Goal: Task Accomplishment & Management: Manage account settings

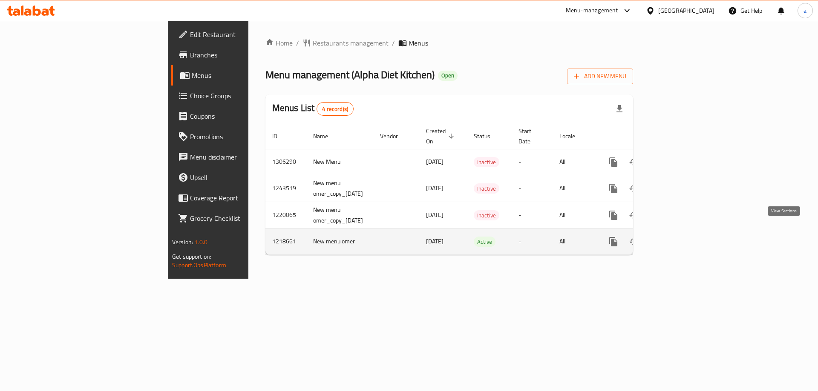
click at [680, 237] on icon "enhanced table" at bounding box center [675, 242] width 10 height 10
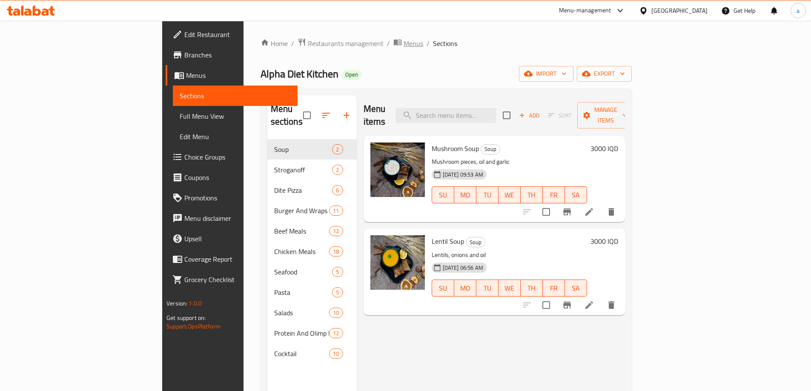
click at [404, 40] on span "Menus" at bounding box center [414, 43] width 20 height 10
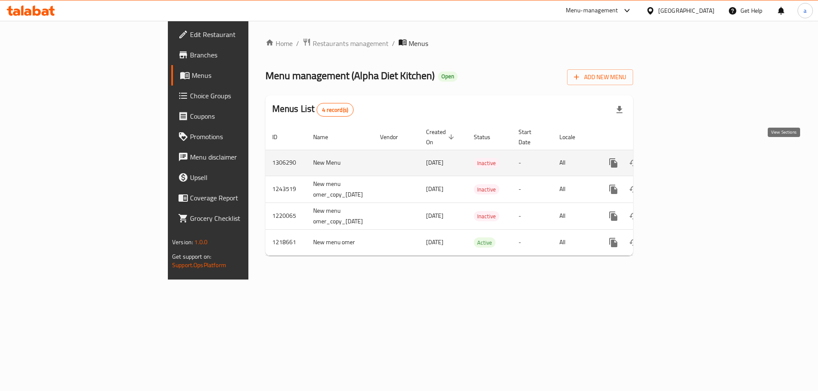
click at [680, 158] on icon "enhanced table" at bounding box center [675, 163] width 10 height 10
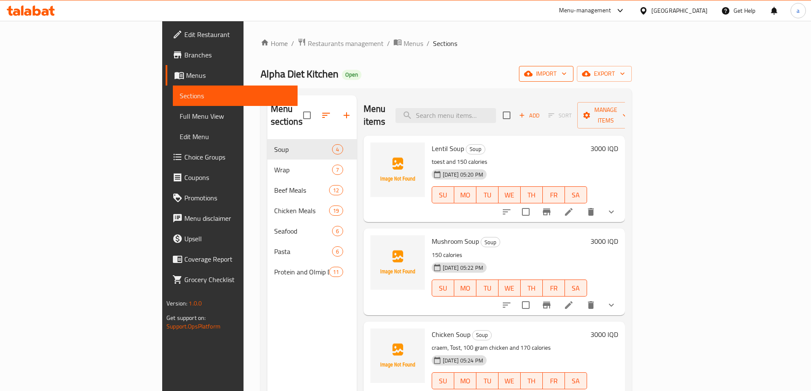
click at [567, 78] on span "import" at bounding box center [546, 74] width 41 height 11
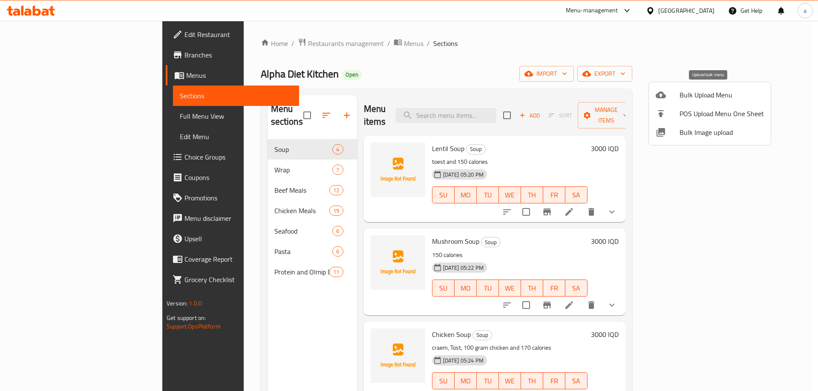
click at [688, 98] on span "Bulk Upload Menu" at bounding box center [721, 95] width 84 height 10
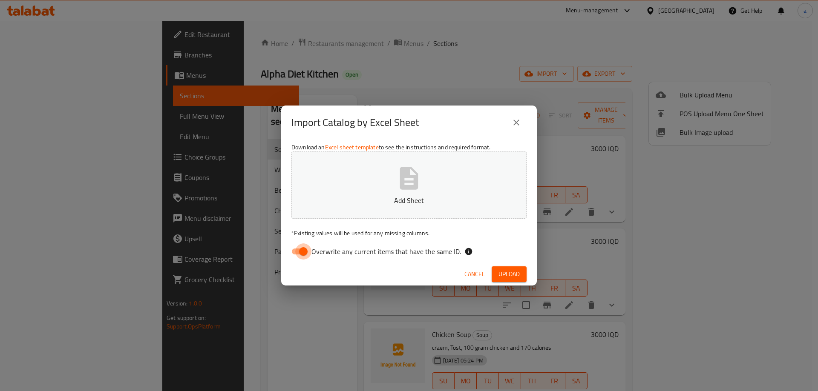
click at [299, 248] on input "Overwrite any current items that have the same ID." at bounding box center [303, 252] width 49 height 16
checkbox input "false"
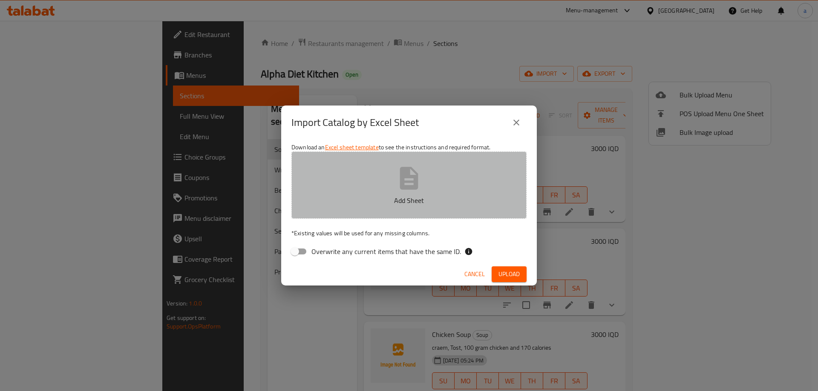
click at [408, 181] on icon "button" at bounding box center [408, 178] width 27 height 27
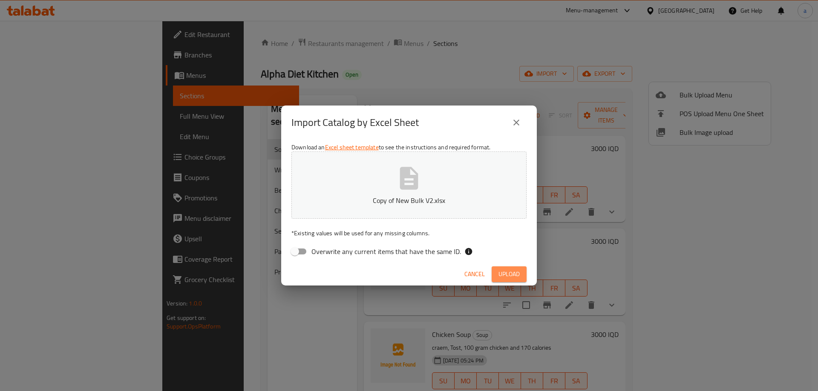
click at [511, 274] on span "Upload" at bounding box center [508, 274] width 21 height 11
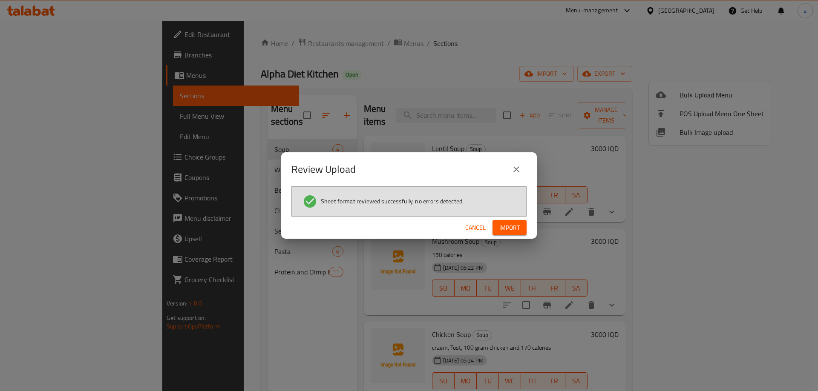
click at [517, 224] on span "Import" at bounding box center [509, 228] width 20 height 11
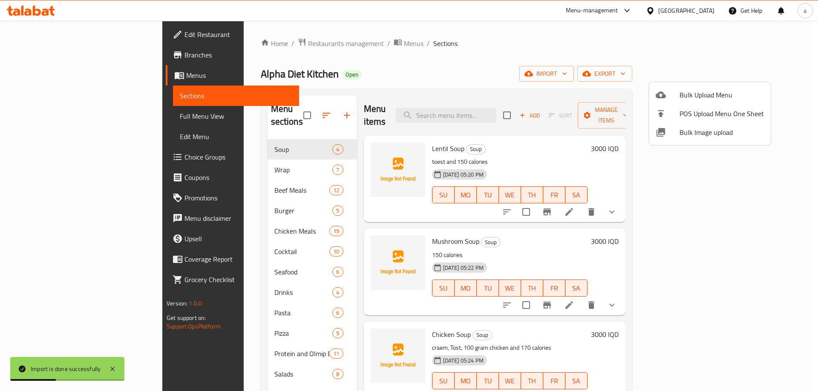
click at [34, 121] on div at bounding box center [409, 195] width 818 height 391
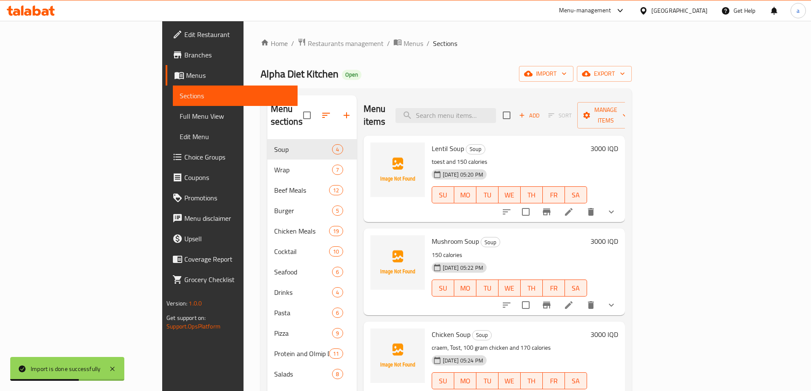
click at [180, 114] on span "Full Menu View" at bounding box center [235, 116] width 111 height 10
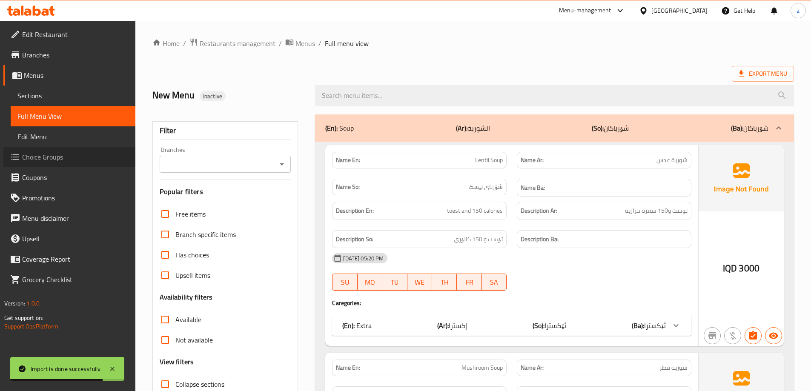
click at [31, 162] on span "Choice Groups" at bounding box center [75, 157] width 106 height 10
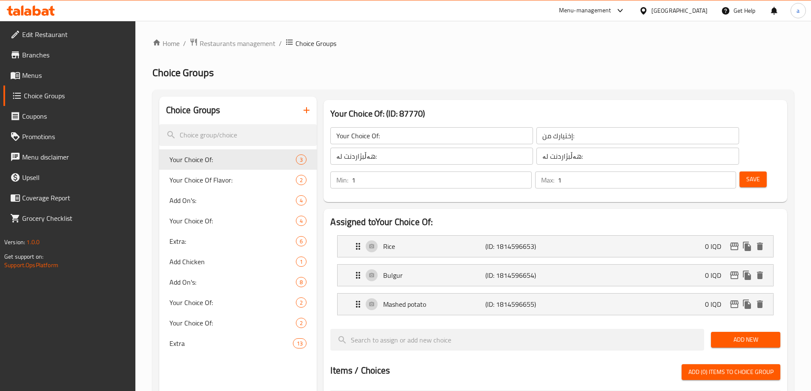
click at [192, 240] on span "Extra:" at bounding box center [233, 241] width 127 height 10
type input "Extra:"
type input "إكسترا:"
type input "ئێکسترا:"
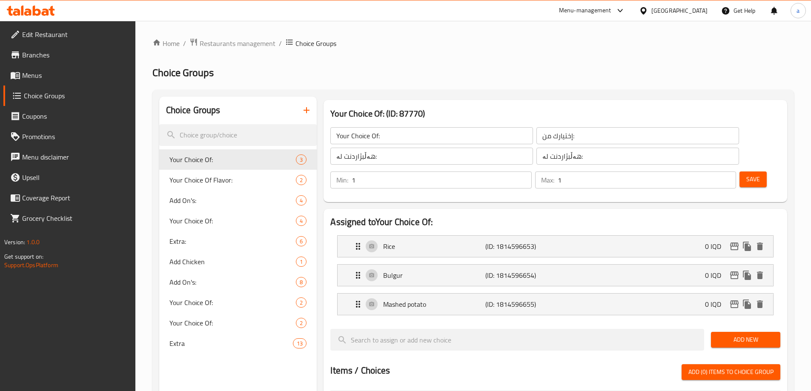
type input "0"
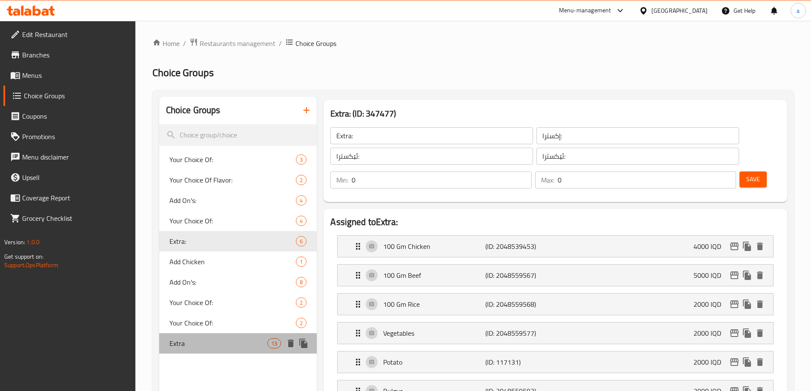
click at [184, 343] on span "Extra" at bounding box center [219, 344] width 98 height 10
type input "Extra"
type input "إكسترا"
type input "ئێکسترا"
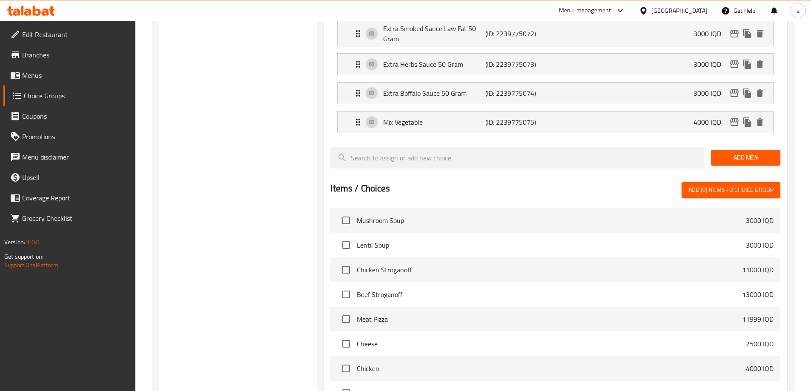
scroll to position [511, 0]
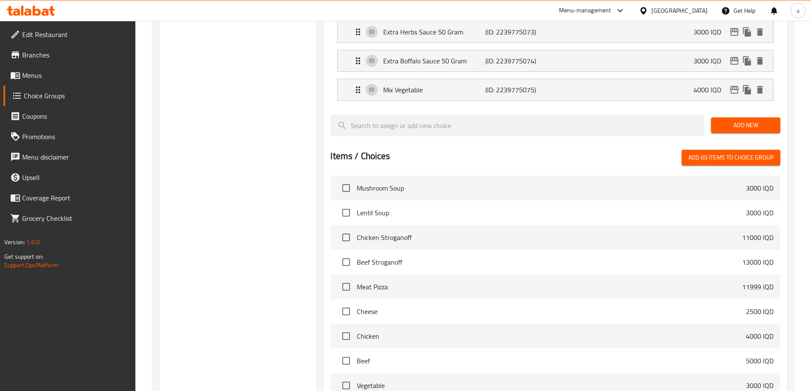
click at [201, 342] on div "Choice Groups Your Choice Of: 3 Your Choice Of Flavor: 2 Add On's: 4 Your Choic…" at bounding box center [238, 31] width 158 height 891
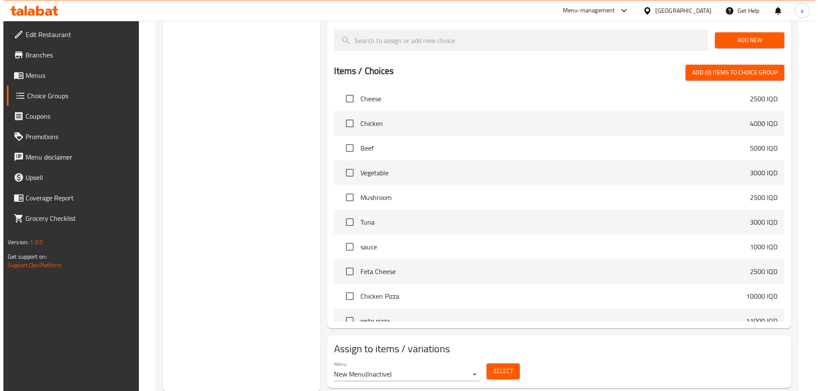
scroll to position [597, 0]
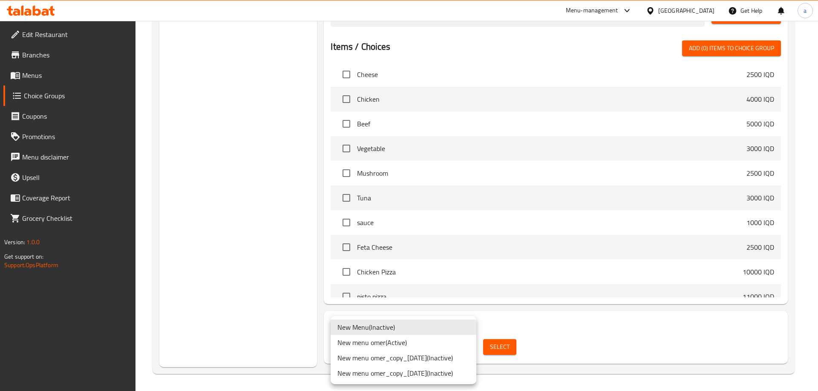
click at [365, 326] on li "New Menu ( Inactive )" at bounding box center [403, 327] width 146 height 15
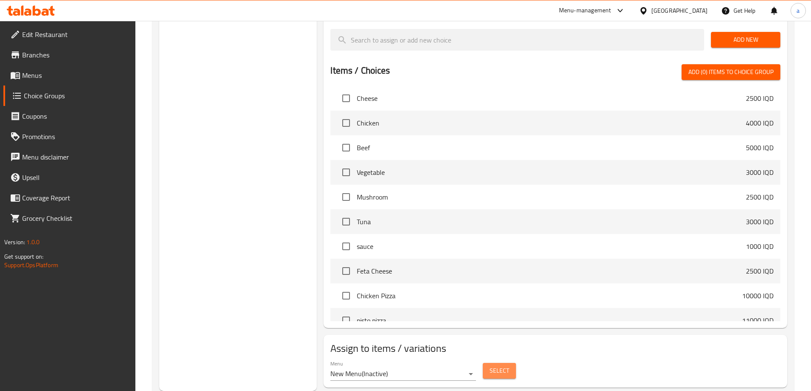
click at [492, 366] on span "Select" at bounding box center [500, 371] width 20 height 11
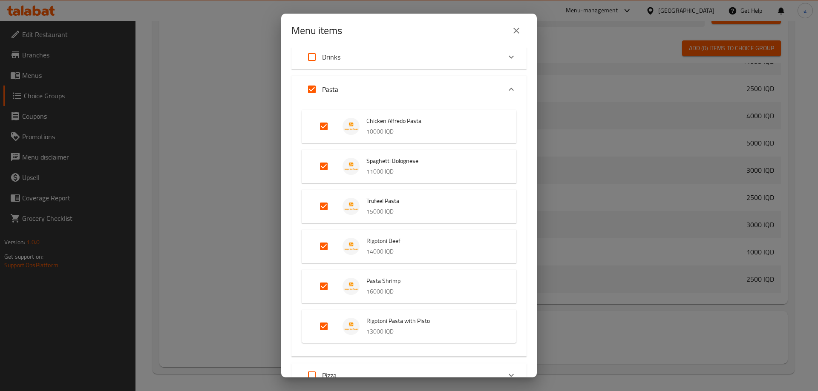
scroll to position [2374, 0]
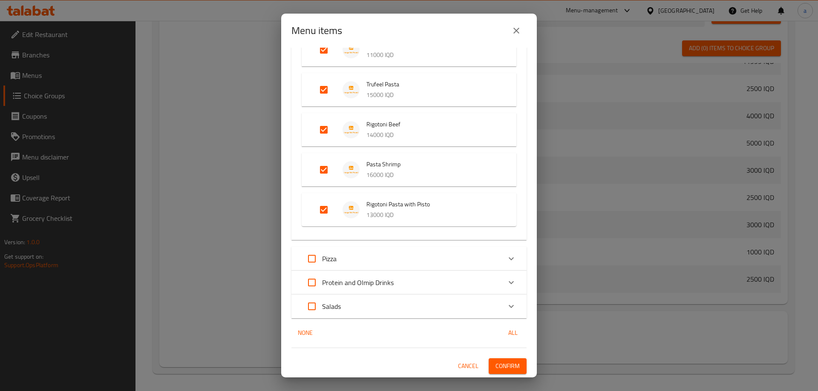
click at [312, 258] on input "Expand" at bounding box center [312, 259] width 20 height 20
checkbox input "true"
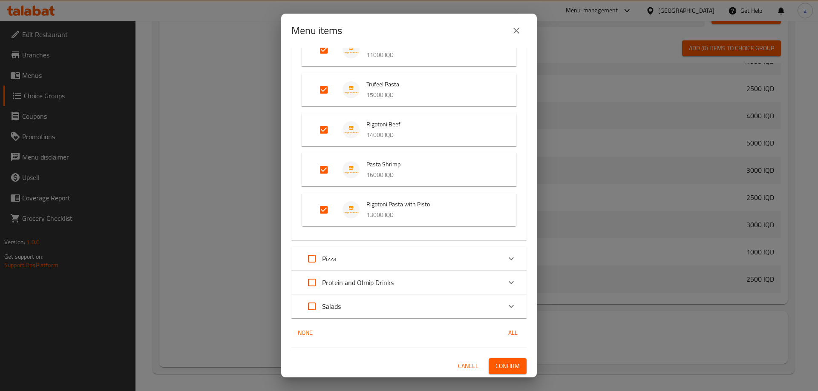
checkbox input "true"
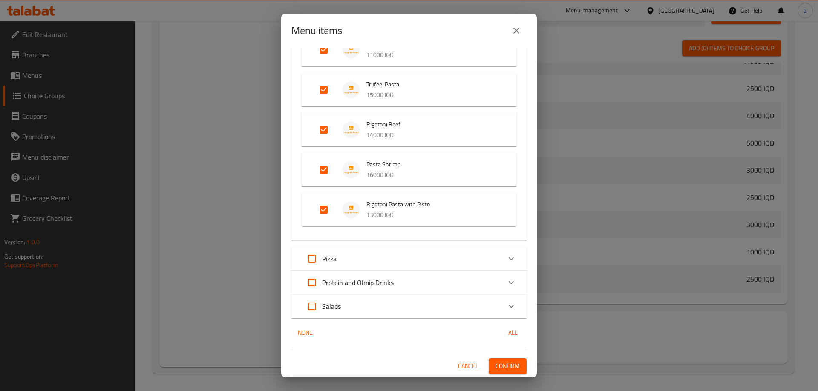
checkbox input "true"
click at [314, 302] on input "Expand" at bounding box center [312, 306] width 20 height 20
checkbox input "true"
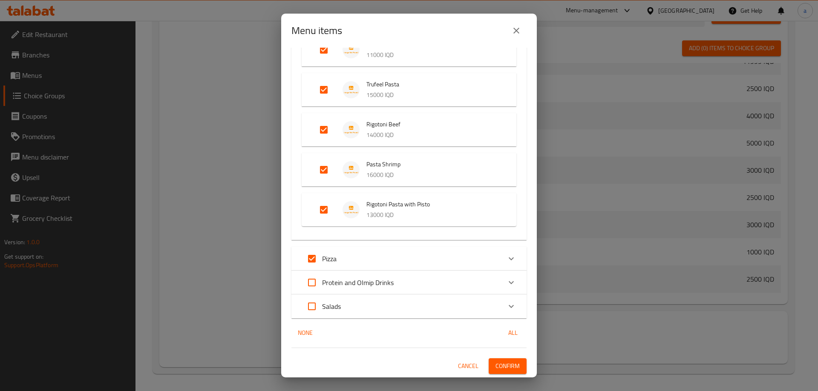
checkbox input "true"
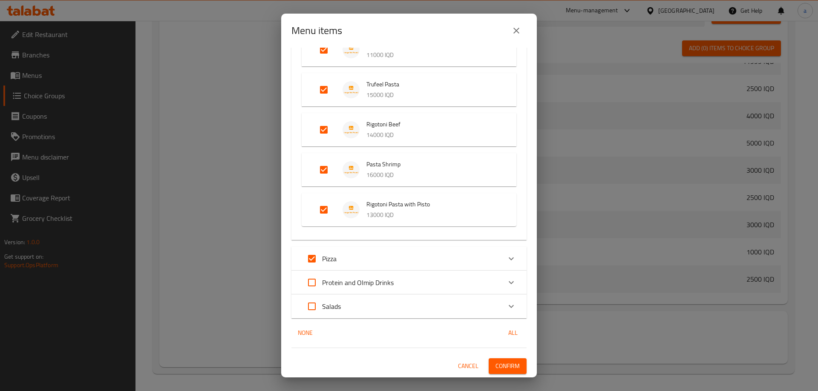
checkbox input "true"
click at [310, 305] on input "Expand" at bounding box center [312, 306] width 20 height 20
checkbox input "false"
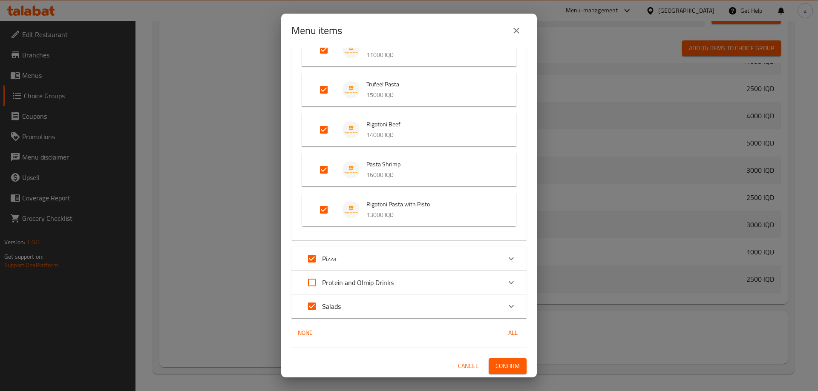
checkbox input "false"
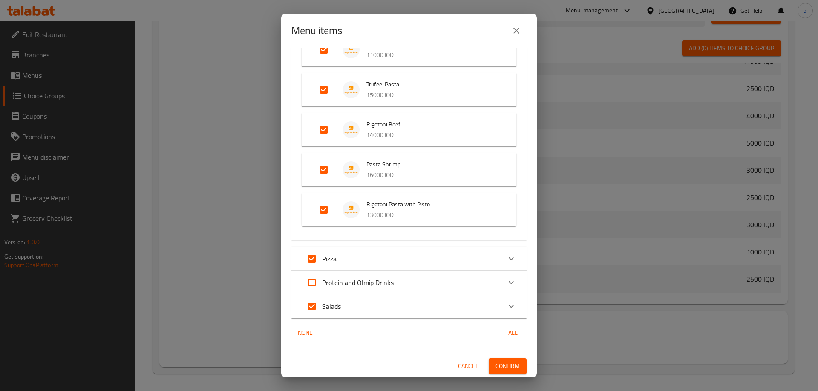
checkbox input "false"
click at [310, 305] on input "Expand" at bounding box center [312, 306] width 20 height 20
checkbox input "true"
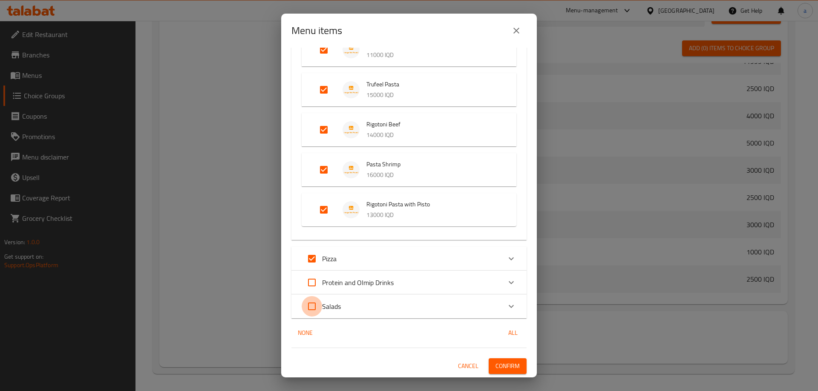
checkbox input "true"
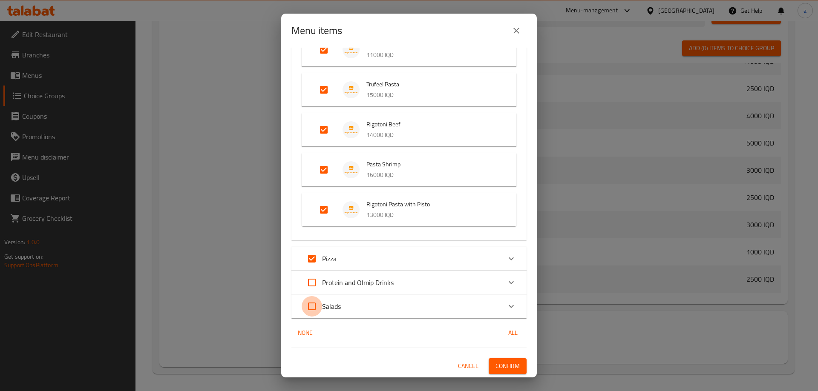
checkbox input "true"
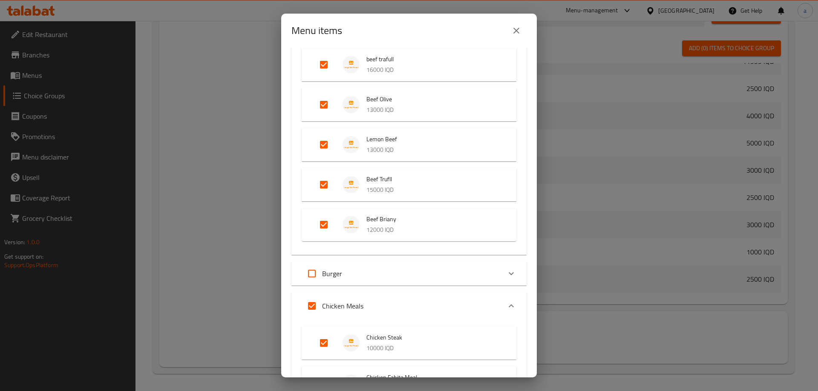
scroll to position [841, 0]
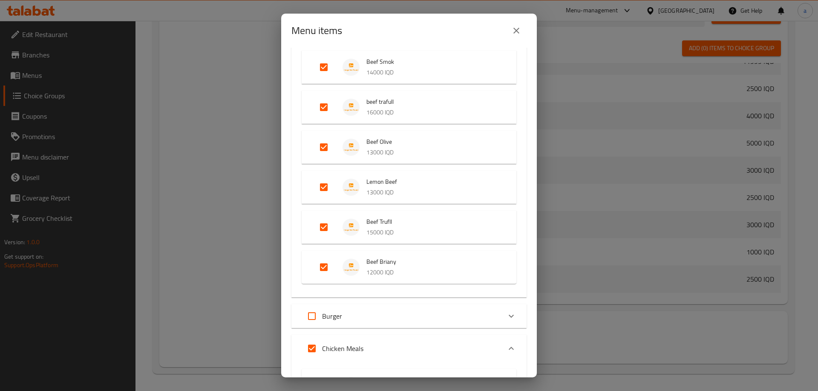
click at [501, 314] on div "Expand" at bounding box center [511, 316] width 20 height 20
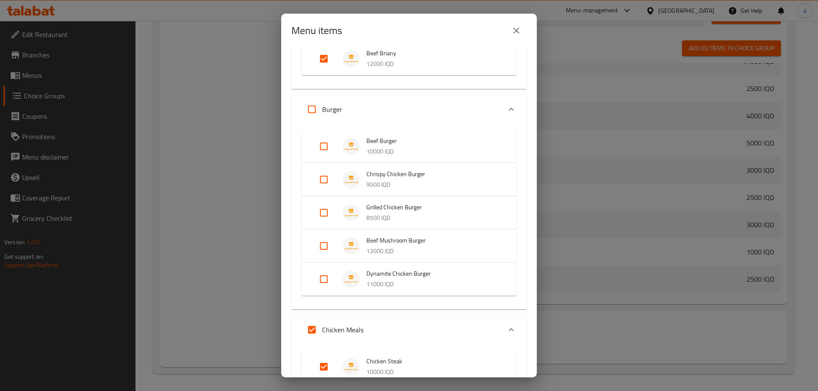
scroll to position [1054, 0]
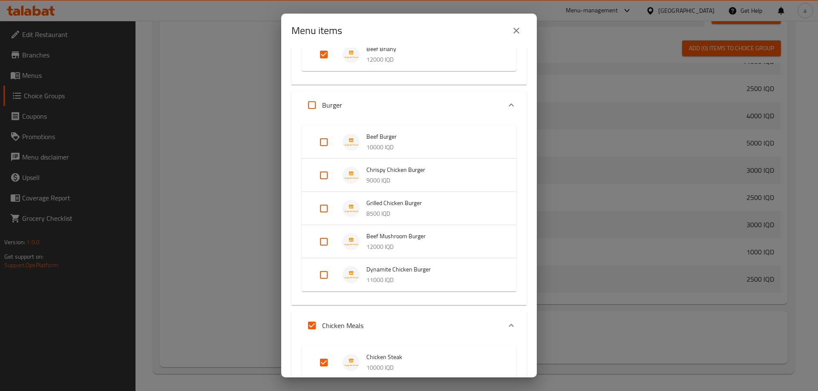
click at [310, 102] on input "Expand" at bounding box center [312, 105] width 20 height 20
checkbox input "true"
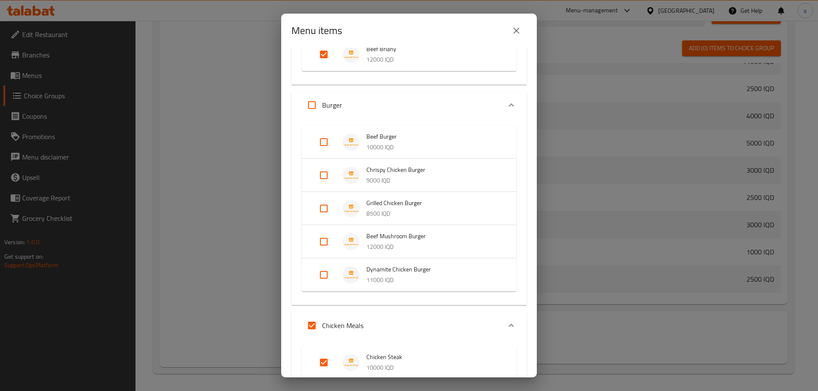
checkbox input "true"
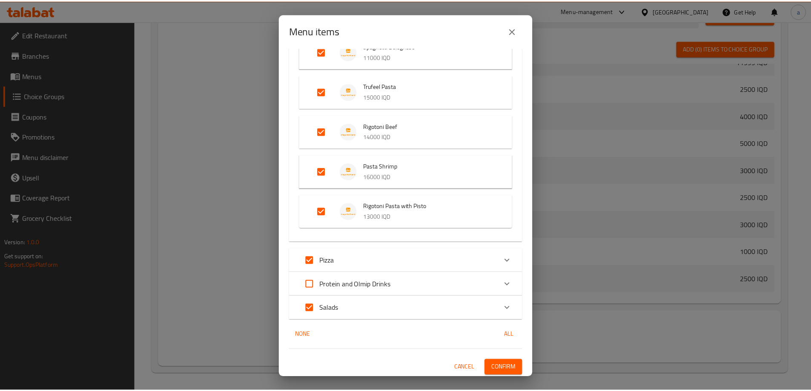
scroll to position [2564, 0]
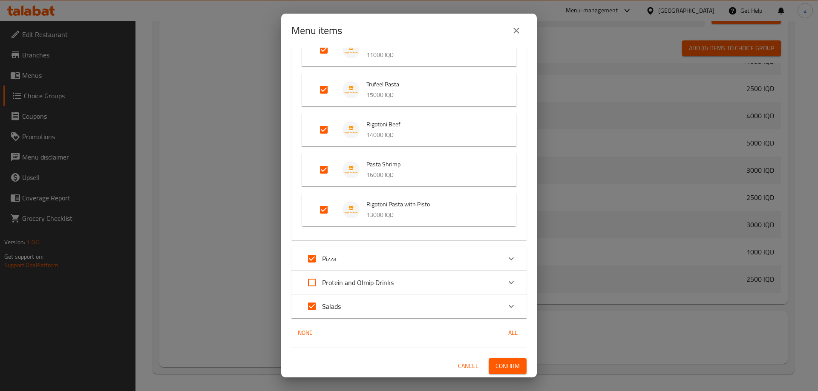
click at [499, 365] on span "Confirm" at bounding box center [507, 366] width 24 height 11
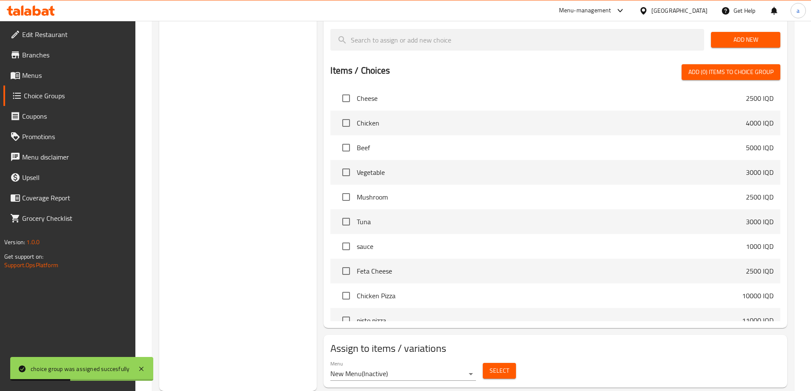
click at [63, 70] on link "Menus" at bounding box center [69, 75] width 132 height 20
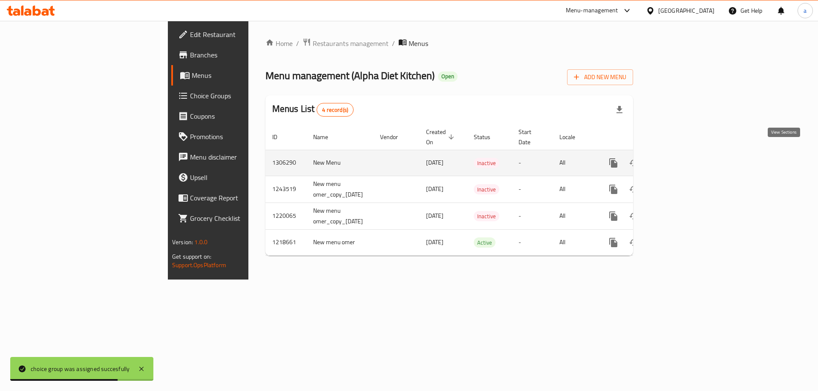
click at [680, 158] on icon "enhanced table" at bounding box center [675, 163] width 10 height 10
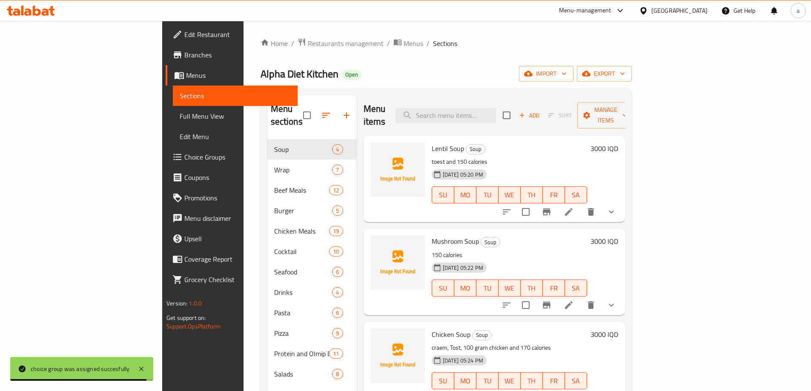
click at [180, 120] on span "Full Menu View" at bounding box center [235, 116] width 111 height 10
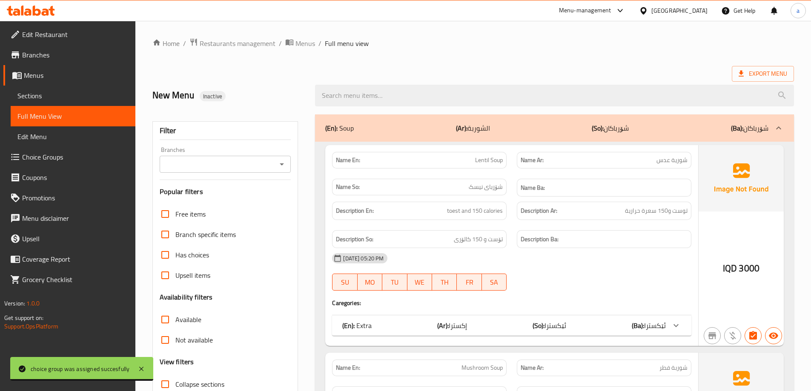
click at [282, 164] on icon "Open" at bounding box center [282, 165] width 4 height 2
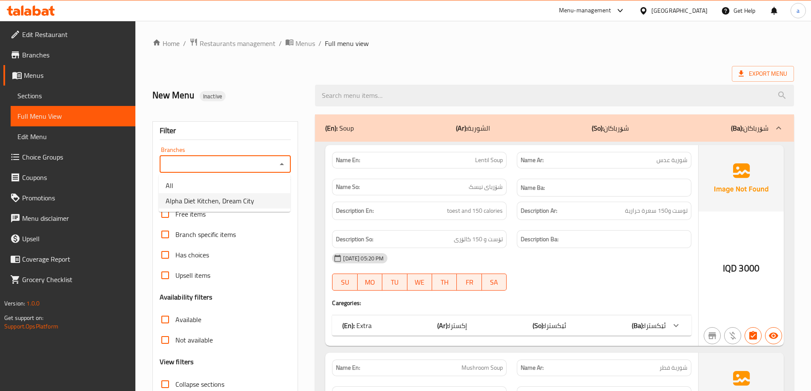
click at [232, 201] on span "Alpha Diet Kitchen, Dream City" at bounding box center [210, 201] width 89 height 10
type input "Alpha Diet Kitchen, Dream City"
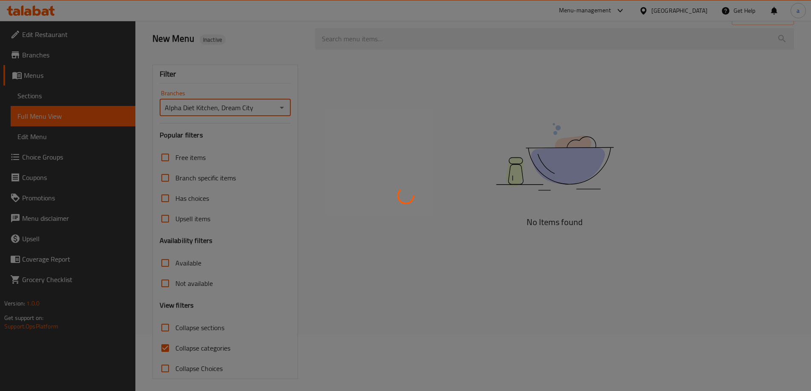
scroll to position [62, 0]
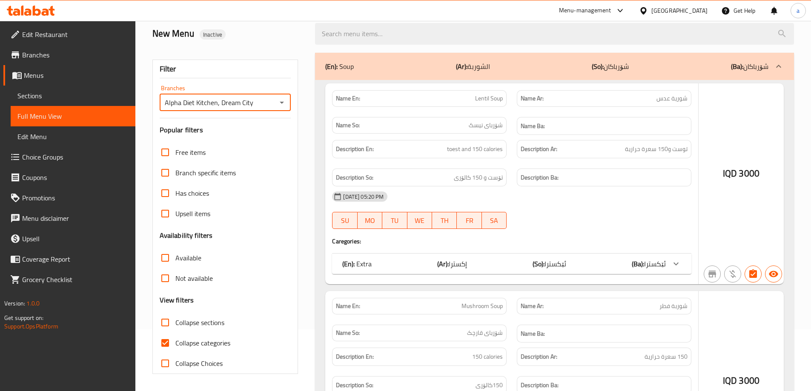
click at [164, 343] on input "Collapse categories" at bounding box center [165, 343] width 20 height 20
checkbox input "false"
click at [164, 321] on input "Collapse sections" at bounding box center [165, 323] width 20 height 20
checkbox input "true"
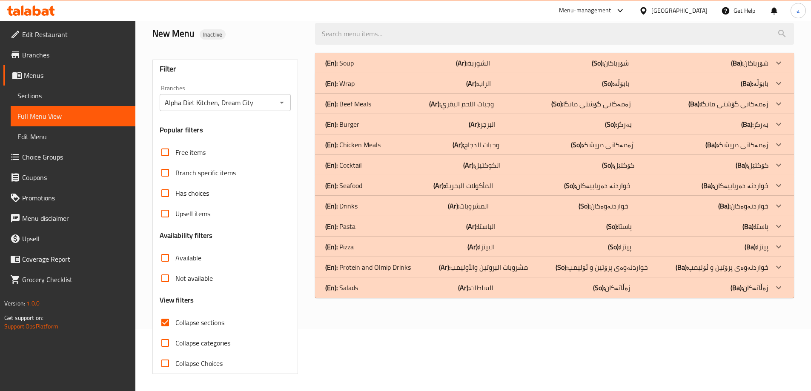
click at [353, 68] on p "(En): Salads" at bounding box center [339, 63] width 29 height 10
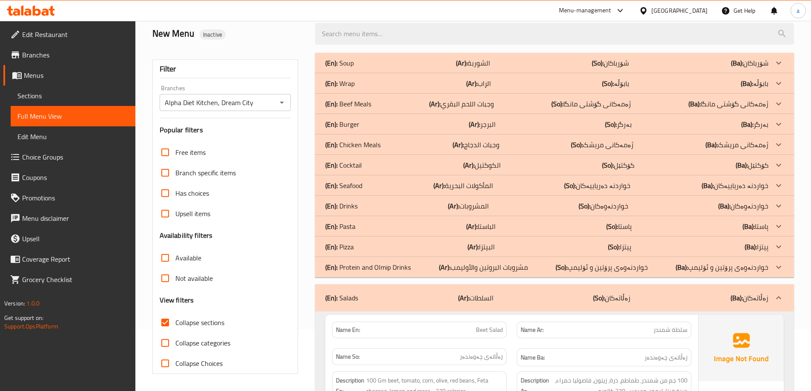
click at [348, 68] on p "(En): Pizza" at bounding box center [339, 63] width 29 height 10
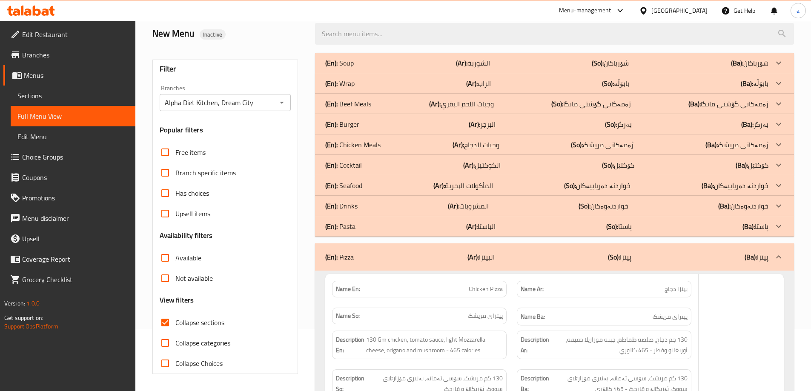
click at [352, 68] on p "(En): Drinks" at bounding box center [339, 63] width 29 height 10
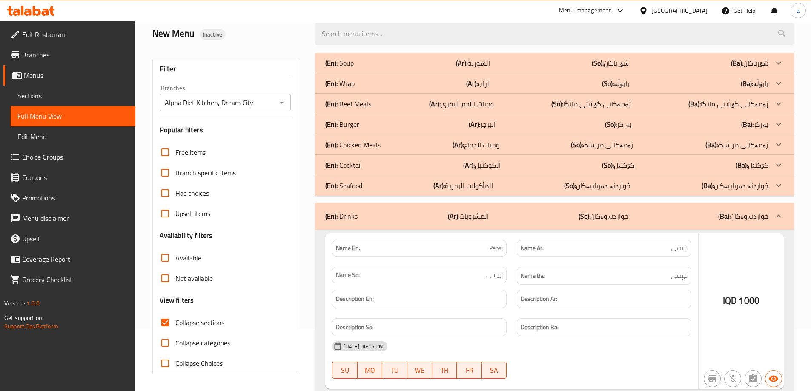
click at [354, 68] on p "(En): Cocktail" at bounding box center [339, 63] width 29 height 10
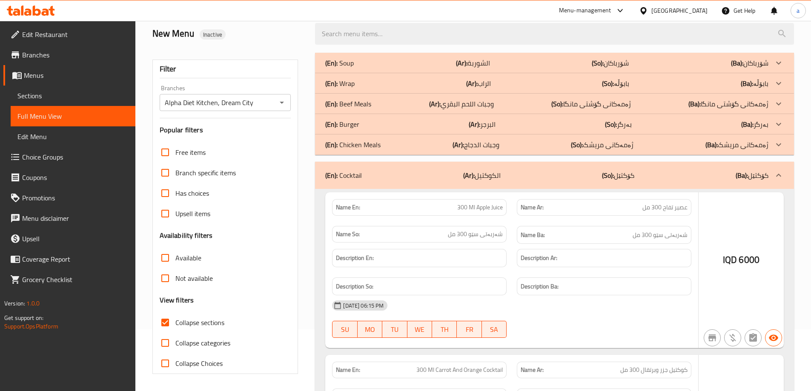
click at [353, 68] on p "(En): Burger" at bounding box center [339, 63] width 29 height 10
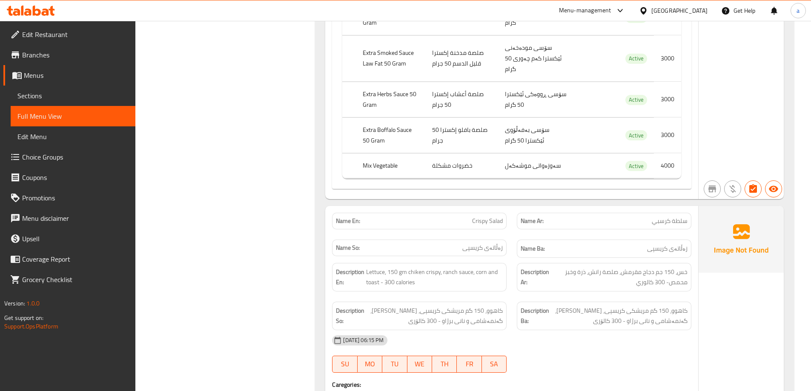
scroll to position [18040, 0]
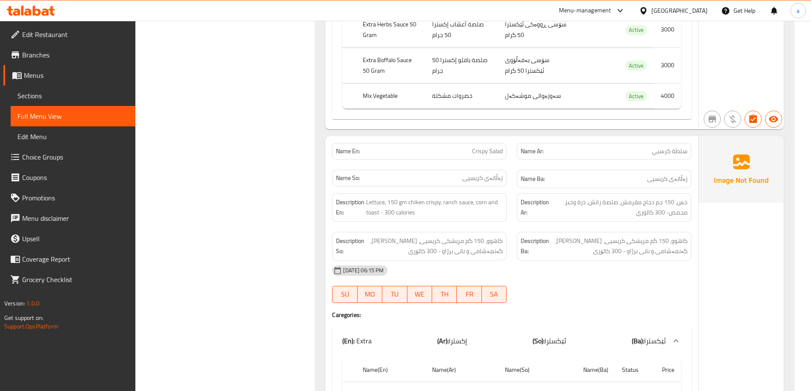
drag, startPoint x: 344, startPoint y: 259, endPoint x: 378, endPoint y: 240, distance: 39.1
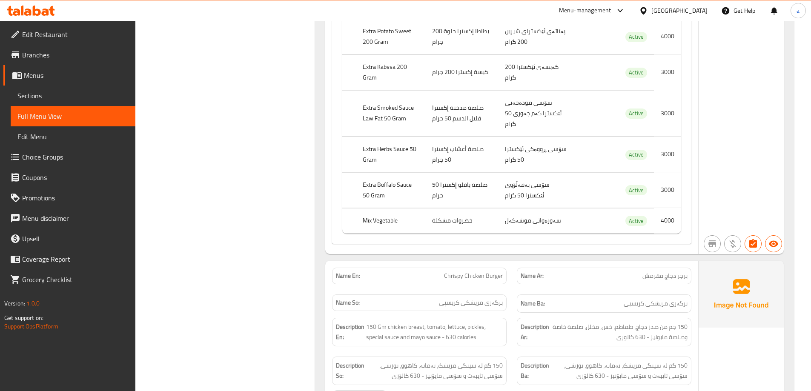
scroll to position [0, 0]
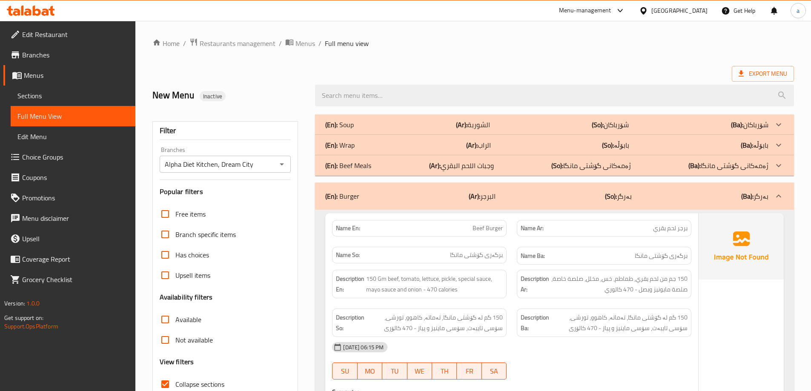
drag, startPoint x: 186, startPoint y: 97, endPoint x: 189, endPoint y: -12, distance: 109.5
click at [28, 5] on div at bounding box center [31, 10] width 62 height 17
click at [33, 15] on icon at bounding box center [37, 11] width 8 height 10
